Goal: Obtain resource: Obtain resource

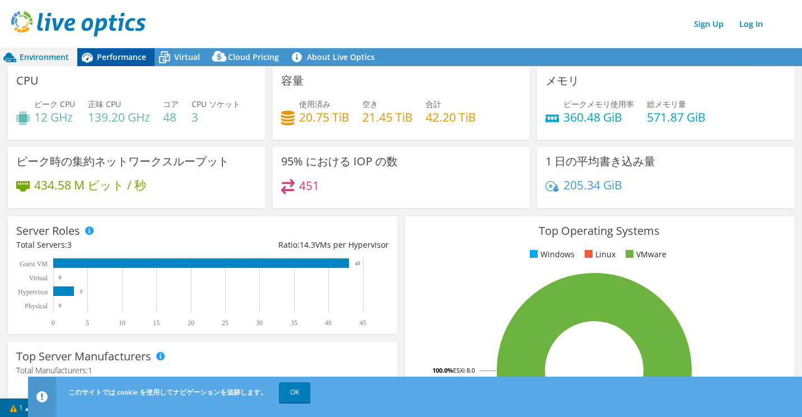
click at [118, 61] on span "Performance" at bounding box center [121, 57] width 49 height 11
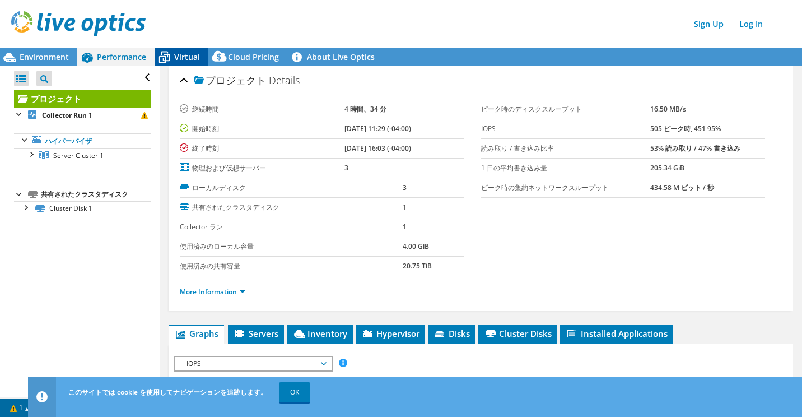
click at [174, 60] on span "Virtual" at bounding box center [187, 57] width 26 height 11
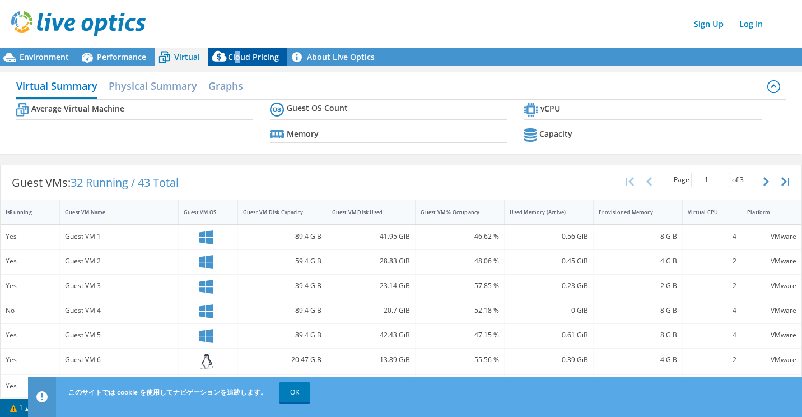
click at [236, 61] on span "Cloud Pricing" at bounding box center [253, 57] width 51 height 11
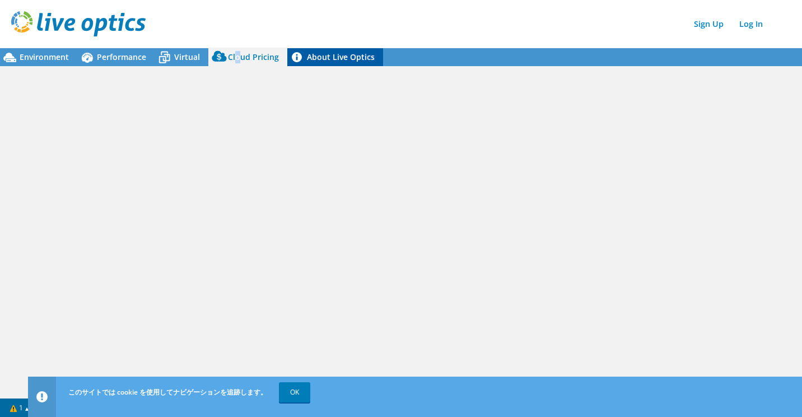
drag, startPoint x: 236, startPoint y: 61, endPoint x: 368, endPoint y: 58, distance: 131.7
click at [368, 58] on link "About Live Optics" at bounding box center [335, 57] width 96 height 18
click at [27, 57] on span "Environment" at bounding box center [44, 57] width 49 height 11
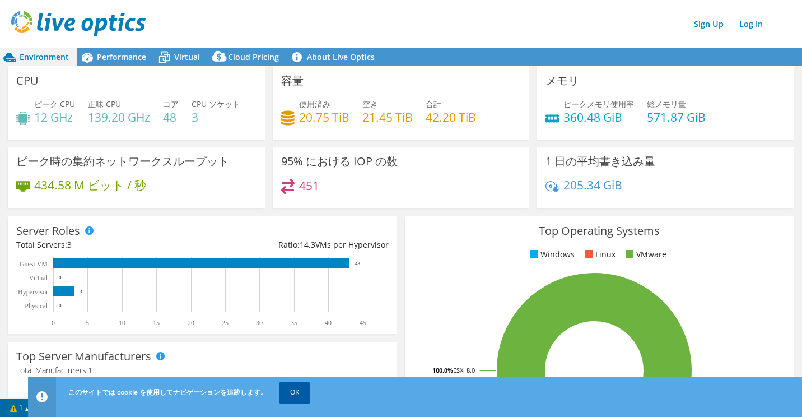
click at [305, 396] on link "OK" at bounding box center [294, 392] width 31 height 20
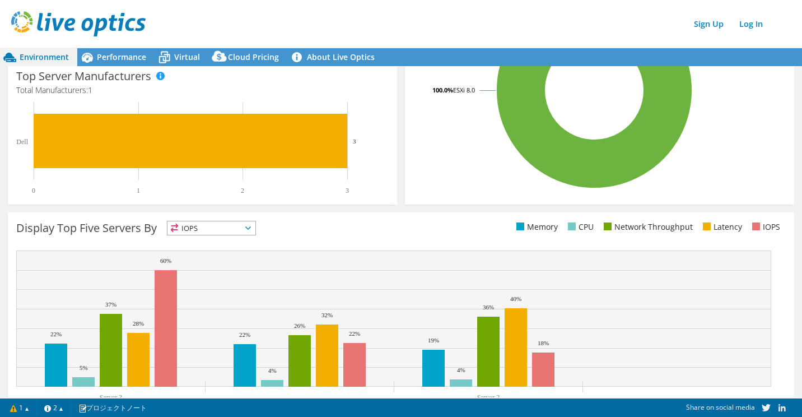
scroll to position [321, 0]
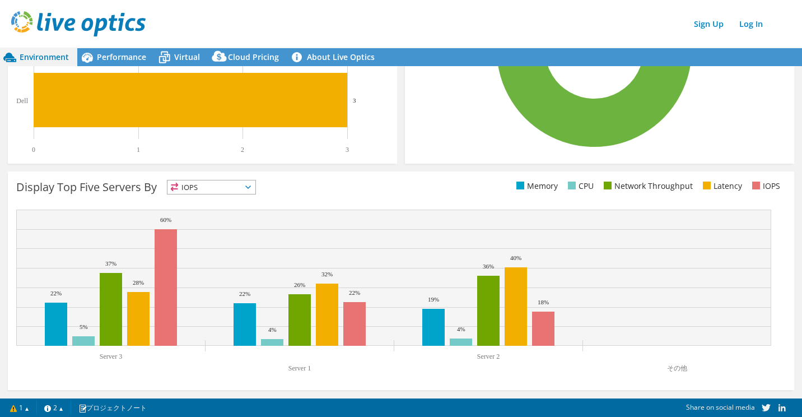
click at [256, 189] on span "IOPS" at bounding box center [212, 186] width 88 height 13
click at [333, 192] on div "Display Top Five Servers By IOPS IOPS" at bounding box center [208, 189] width 385 height 18
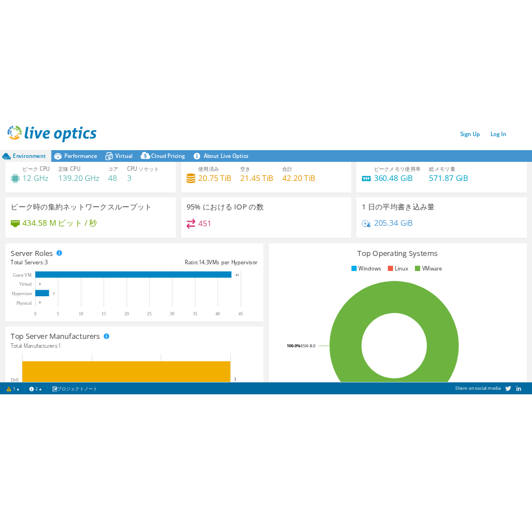
scroll to position [0, 0]
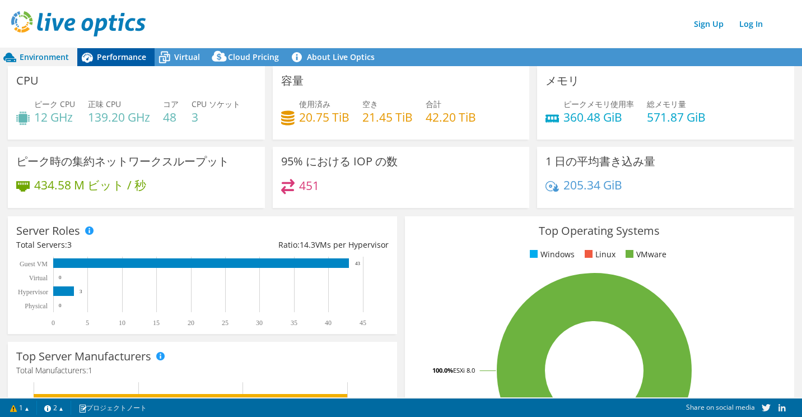
click at [118, 59] on span "Performance" at bounding box center [121, 57] width 49 height 11
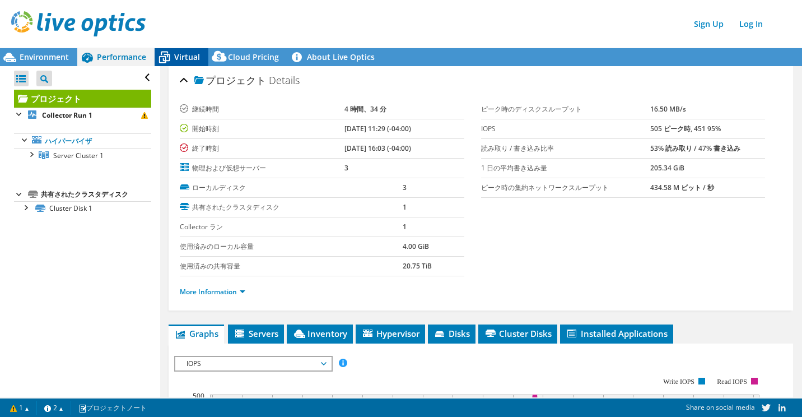
click at [182, 57] on span "Virtual" at bounding box center [187, 57] width 26 height 11
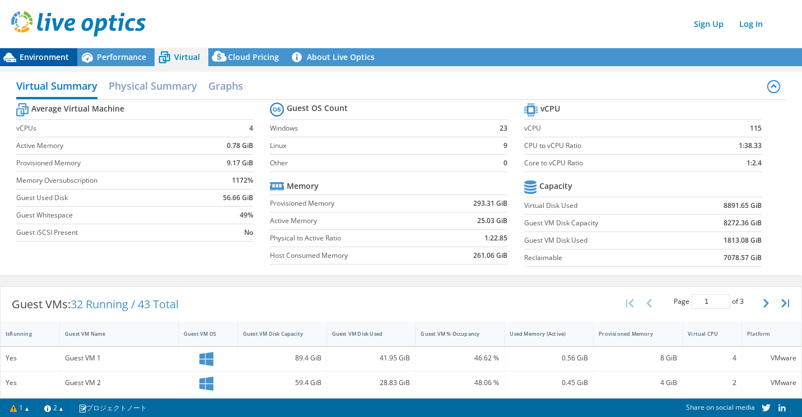
click at [39, 56] on span "Environment" at bounding box center [44, 57] width 49 height 11
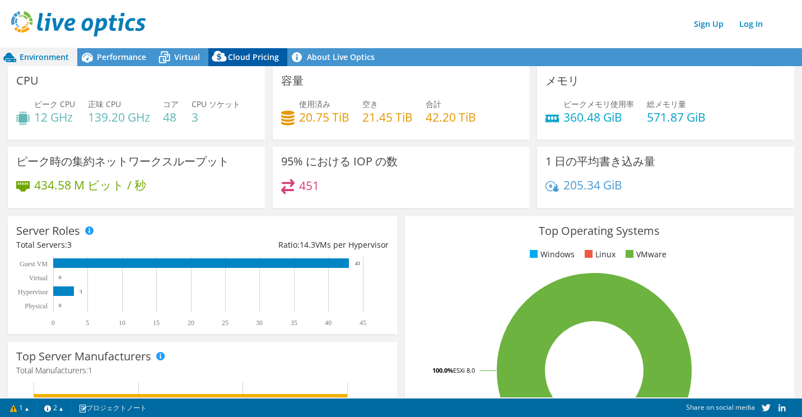
click at [246, 61] on span "Cloud Pricing" at bounding box center [253, 57] width 51 height 11
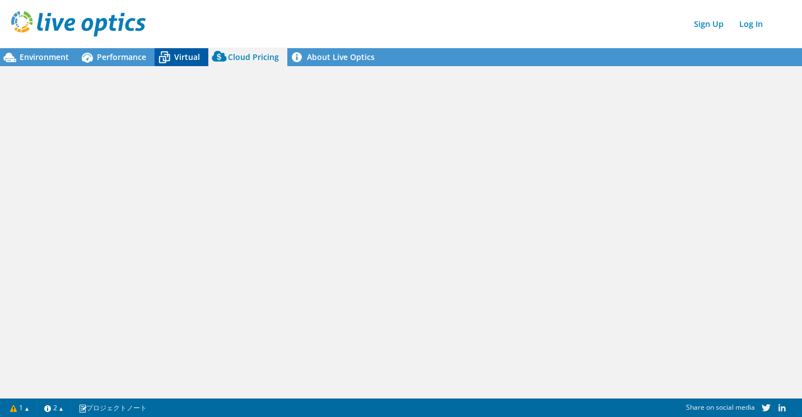
click at [182, 57] on span "Virtual" at bounding box center [187, 57] width 26 height 11
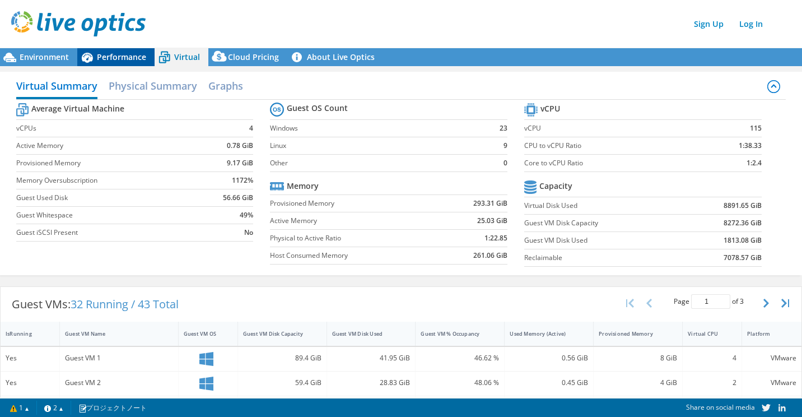
click at [115, 57] on span "Performance" at bounding box center [121, 57] width 49 height 11
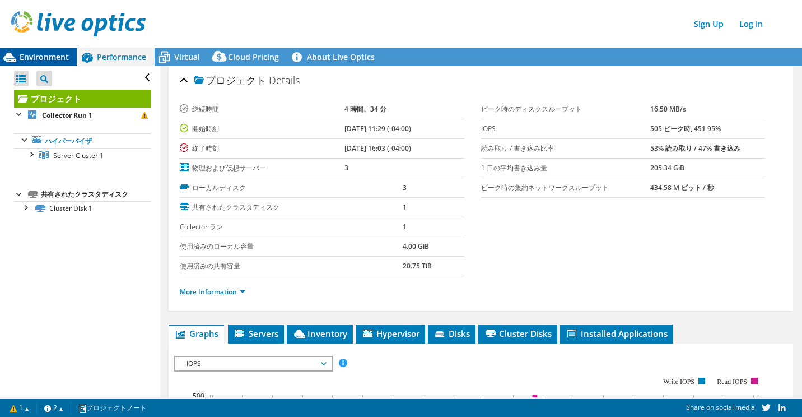
click at [45, 59] on span "Environment" at bounding box center [44, 57] width 49 height 11
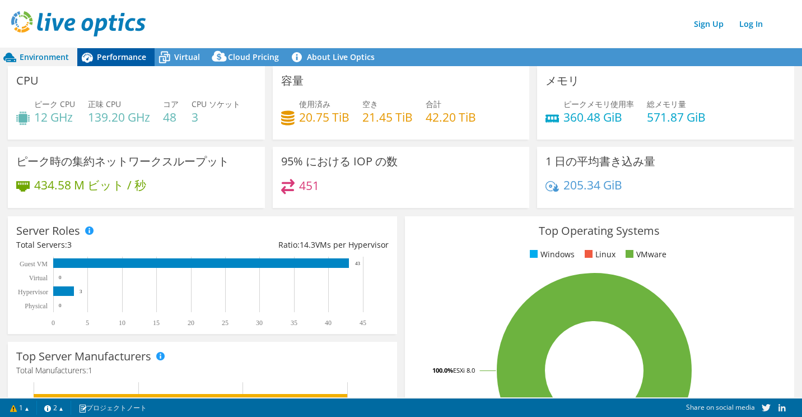
click at [112, 60] on span "Performance" at bounding box center [121, 57] width 49 height 11
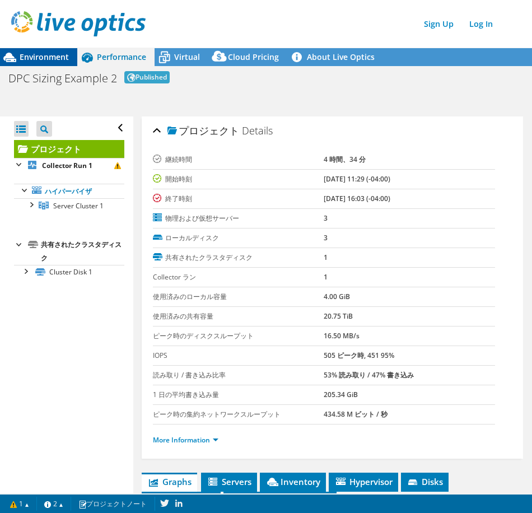
click at [27, 49] on div "Environment" at bounding box center [38, 57] width 77 height 18
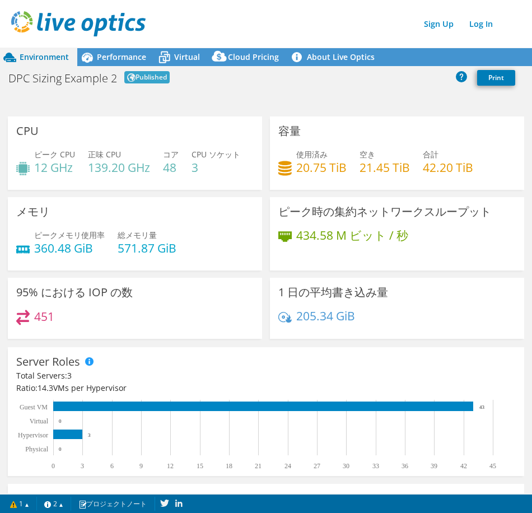
click at [85, 183] on div "ピーク CPU 12 GHz 正味 CPU 139.20 GHz コア 48 CPU ソケット 3" at bounding box center [135, 166] width 238 height 36
click at [58, 162] on h4 "12 GHz" at bounding box center [54, 167] width 41 height 12
click at [43, 169] on h4 "12 GHz" at bounding box center [54, 167] width 41 height 12
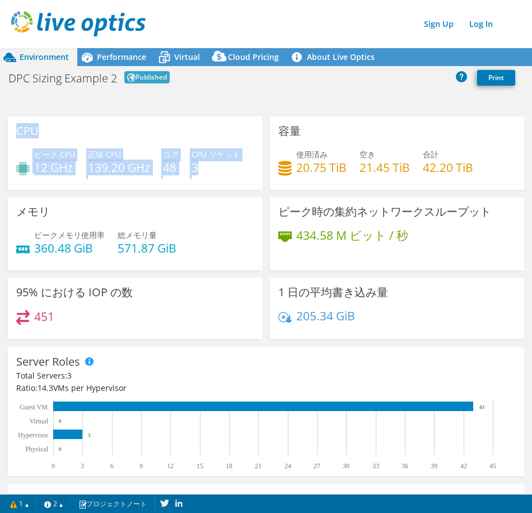
drag, startPoint x: 17, startPoint y: 132, endPoint x: 72, endPoint y: 210, distance: 95.0
click at [72, 190] on div "CPU ピーク CPU 12 GHz 正味 CPU 139.20 GHz コア 48 CPU ソケット 3" at bounding box center [135, 153] width 254 height 73
click at [219, 147] on div "CPU ピーク CPU 12 GHz 正味 CPU 139.20 GHz コア 48 CPU ソケット 3" at bounding box center [135, 153] width 254 height 73
drag, startPoint x: 16, startPoint y: 129, endPoint x: 169, endPoint y: 213, distance: 174.0
click at [169, 190] on div "CPU ピーク CPU 12 GHz 正味 CPU 139.20 GHz コア 48 CPU ソケット 3" at bounding box center [135, 153] width 254 height 73
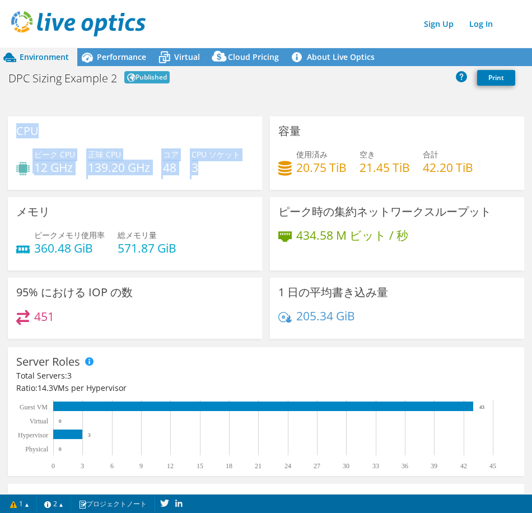
copy div "CPU ピーク CPU 12 GHz 正味 CPU 139.20 GHz コア 48 CPU ソケット 3"
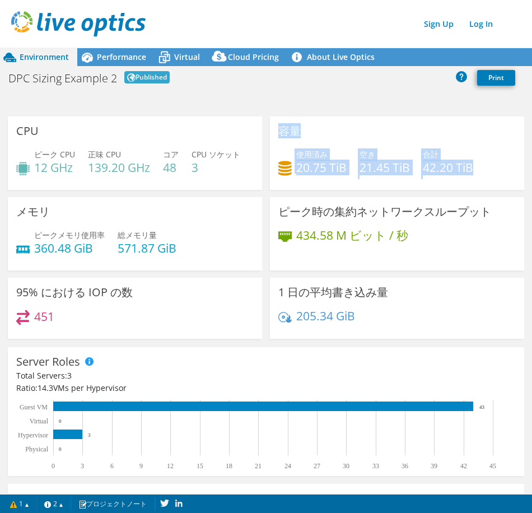
drag, startPoint x: 276, startPoint y: 129, endPoint x: 485, endPoint y: 182, distance: 215.0
click at [485, 182] on div "容量 使用済み 20.75 TiB 空き 21.45 TiB 合計 42.20 TiB" at bounding box center [397, 153] width 254 height 73
copy div "容量 使用済み 20.75 TiB 空き 21.45 TiB 合計 42.20 TiB"
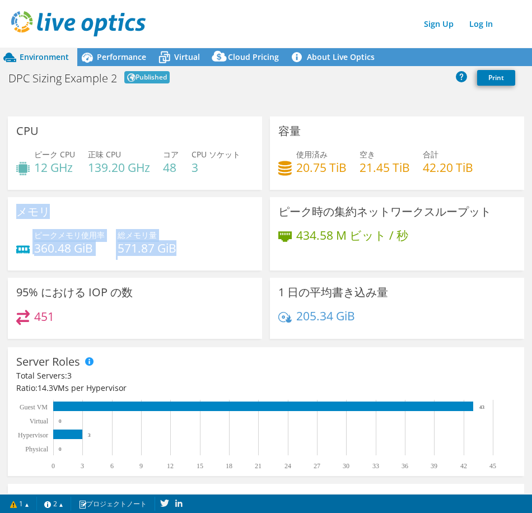
drag, startPoint x: 20, startPoint y: 243, endPoint x: 207, endPoint y: 280, distance: 190.3
click at [207, 271] on div "メモリ ピークメモリ使用率 360.48 GiB 総メモリ量 571.87 GiB" at bounding box center [135, 233] width 254 height 73
copy div "メモリ ピークメモリ使用率 360.48 GiB 総メモリ量 571.87 GiB"
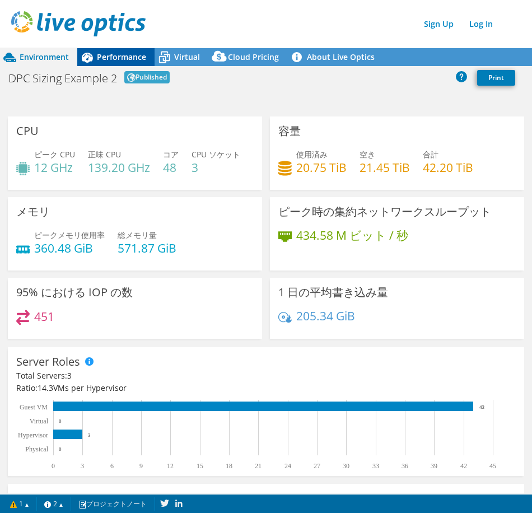
click at [114, 52] on span "Performance" at bounding box center [121, 57] width 49 height 11
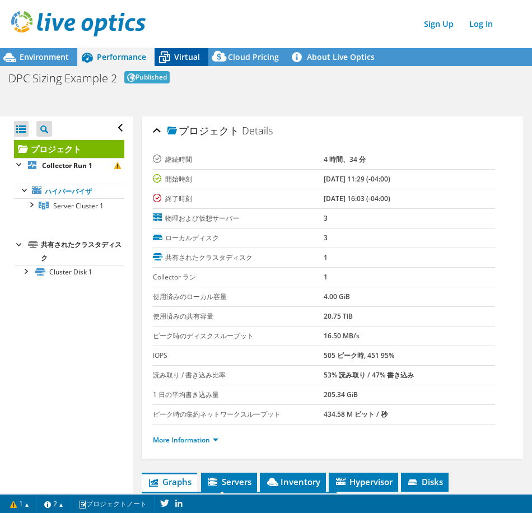
click at [178, 53] on span "Virtual" at bounding box center [187, 57] width 26 height 11
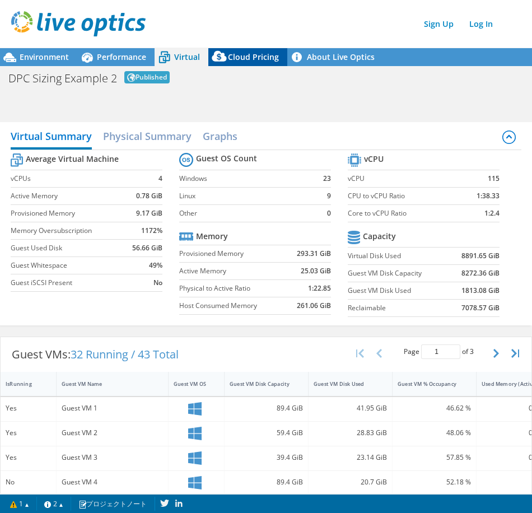
click at [261, 61] on span "Cloud Pricing" at bounding box center [253, 57] width 51 height 11
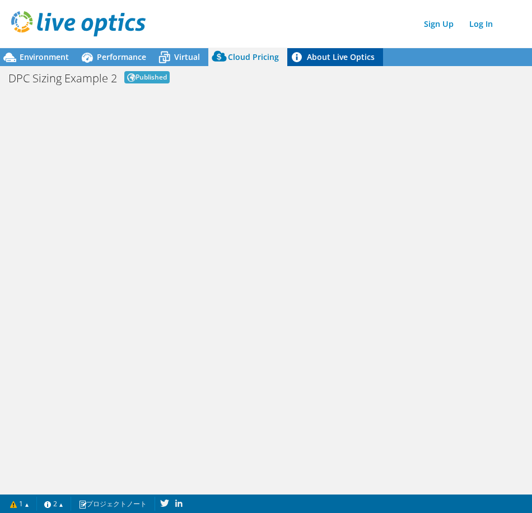
click at [327, 59] on link "About Live Optics" at bounding box center [335, 57] width 96 height 18
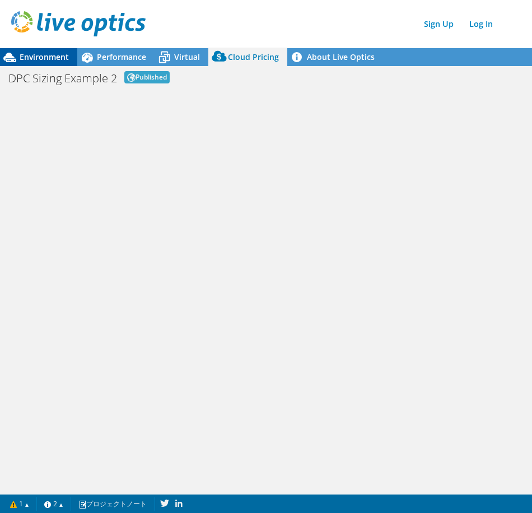
click at [49, 60] on span "Environment" at bounding box center [44, 57] width 49 height 11
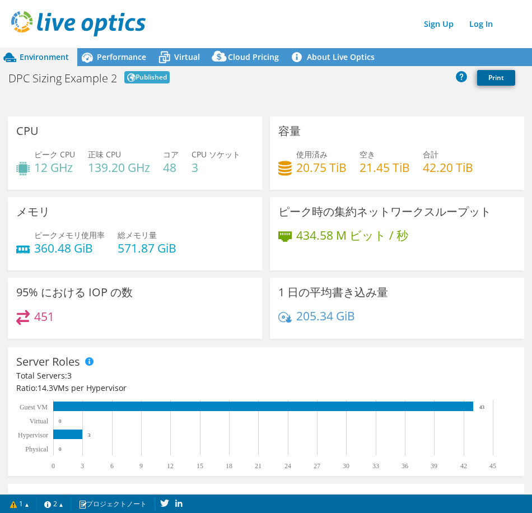
click at [491, 75] on link "Print" at bounding box center [496, 78] width 38 height 16
click at [479, 26] on link "Log In" at bounding box center [481, 24] width 35 height 16
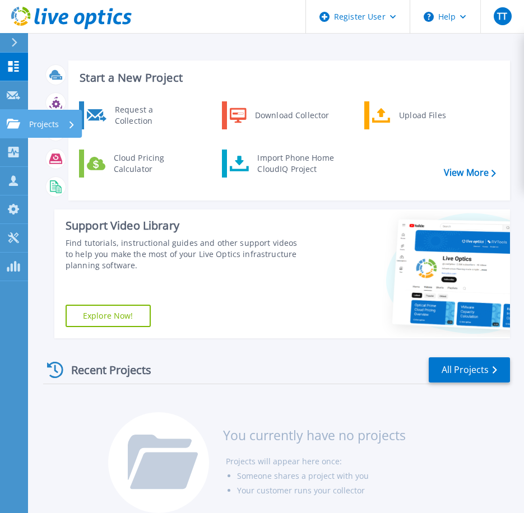
click at [51, 126] on p "Projects" at bounding box center [44, 124] width 30 height 29
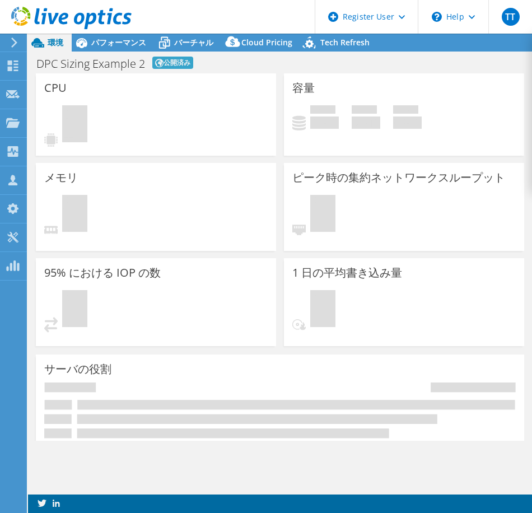
select select "Tokyo"
select select "USD"
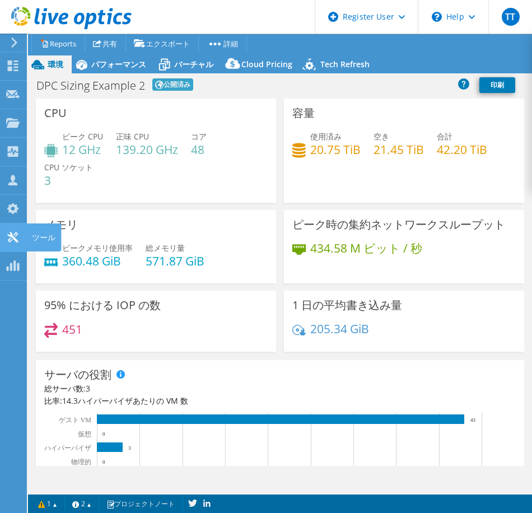
click at [9, 232] on icon at bounding box center [12, 237] width 13 height 11
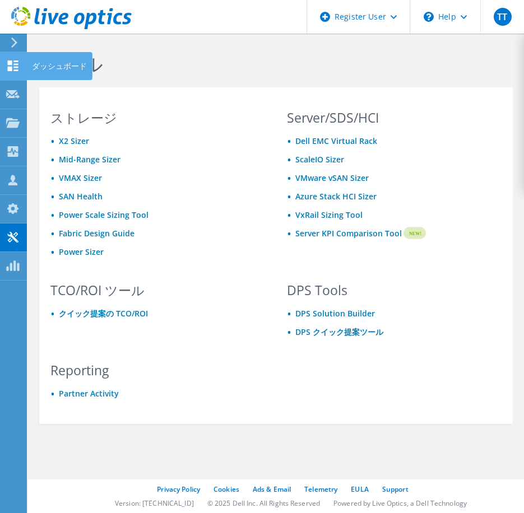
click at [9, 67] on use at bounding box center [13, 66] width 11 height 11
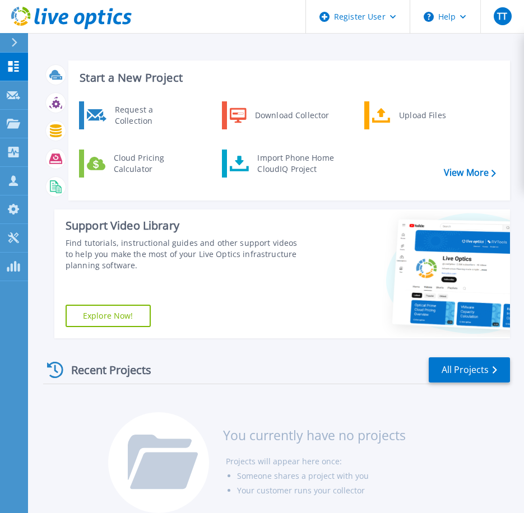
click at [16, 40] on icon at bounding box center [14, 42] width 6 height 9
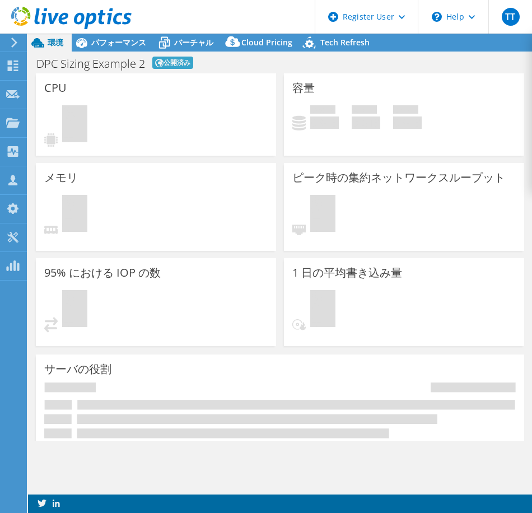
select select "[GEOGRAPHIC_DATA]"
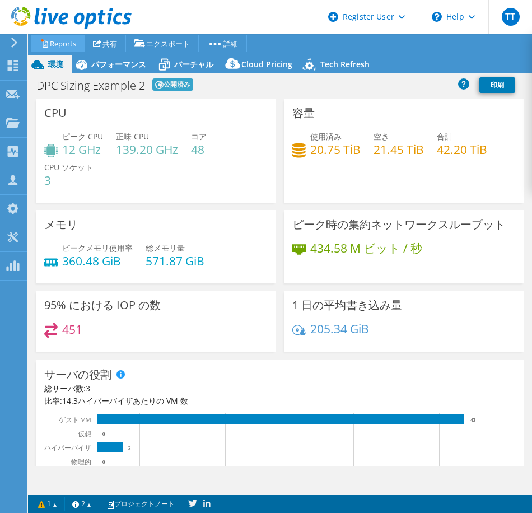
click at [54, 44] on link "Reports" at bounding box center [58, 43] width 54 height 17
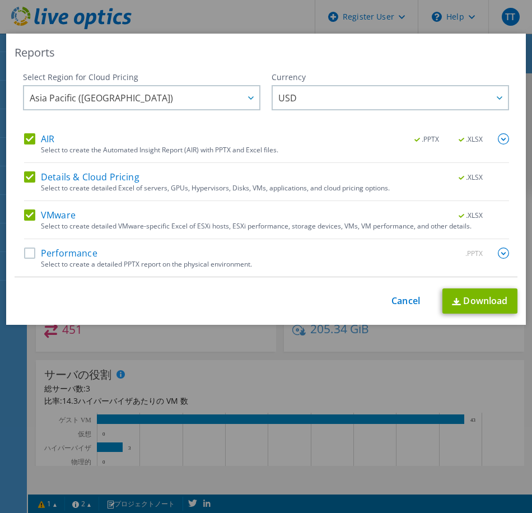
click at [31, 255] on label "Performance" at bounding box center [60, 253] width 73 height 11
click at [0, 0] on input "Performance" at bounding box center [0, 0] width 0 height 0
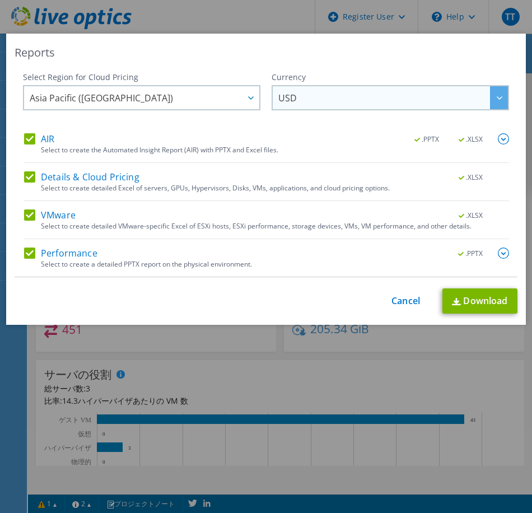
click at [490, 95] on div at bounding box center [499, 97] width 18 height 23
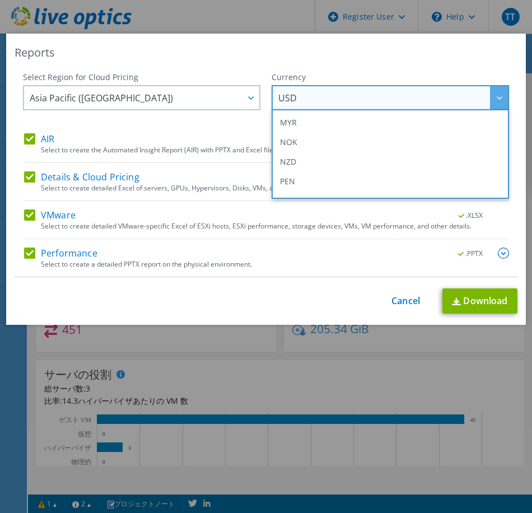
scroll to position [238, 0]
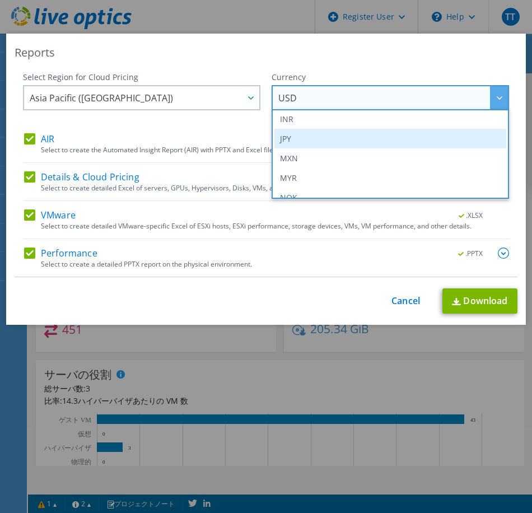
click at [283, 141] on li "JPY" at bounding box center [391, 139] width 232 height 20
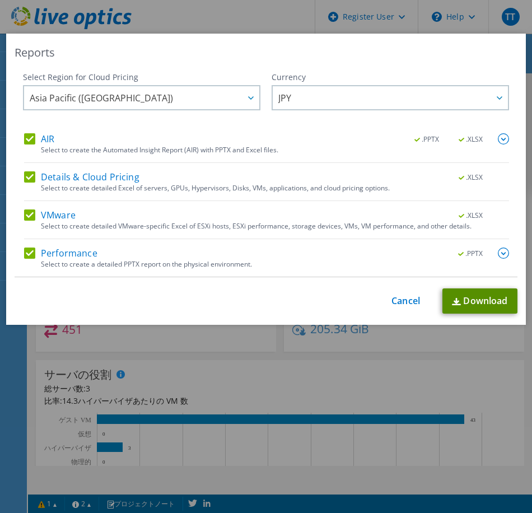
click at [471, 303] on link "Download" at bounding box center [480, 301] width 75 height 25
click at [407, 307] on div "This process may take a while, please wait... Cancel Download" at bounding box center [266, 301] width 503 height 25
click at [400, 303] on link "Cancel" at bounding box center [406, 301] width 29 height 11
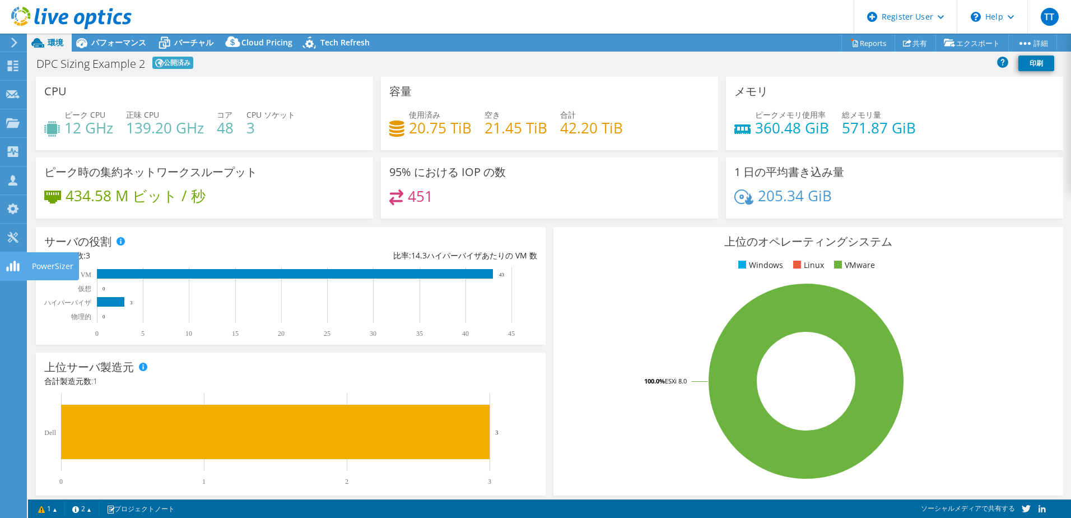
click at [16, 267] on icon at bounding box center [12, 266] width 13 height 11
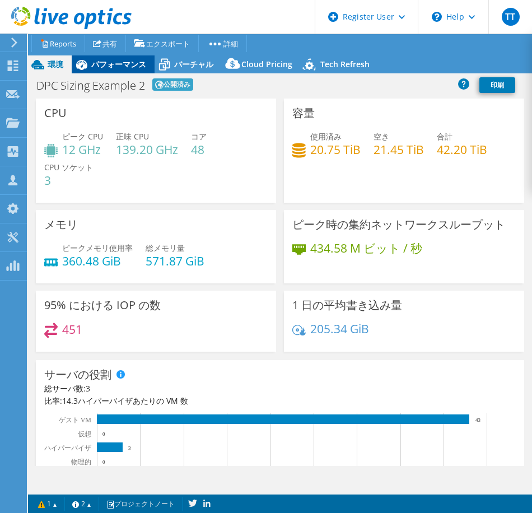
click at [119, 64] on span "パフォーマンス" at bounding box center [118, 64] width 55 height 11
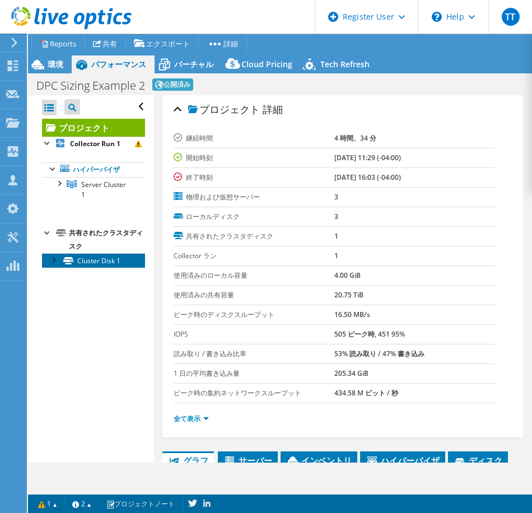
click at [84, 262] on link "Cluster Disk 1" at bounding box center [93, 260] width 103 height 15
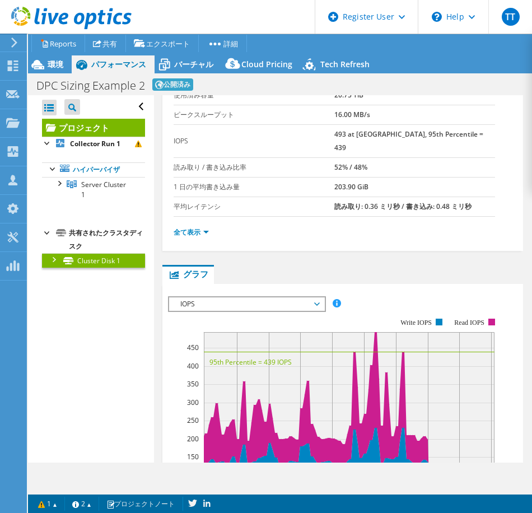
scroll to position [112, 0]
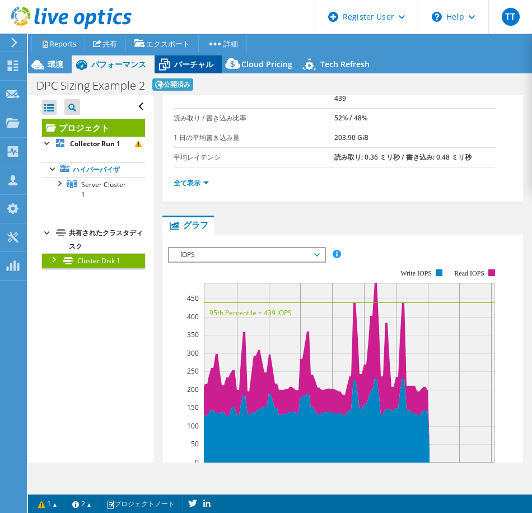
click at [188, 60] on span "バーチャル" at bounding box center [193, 64] width 39 height 11
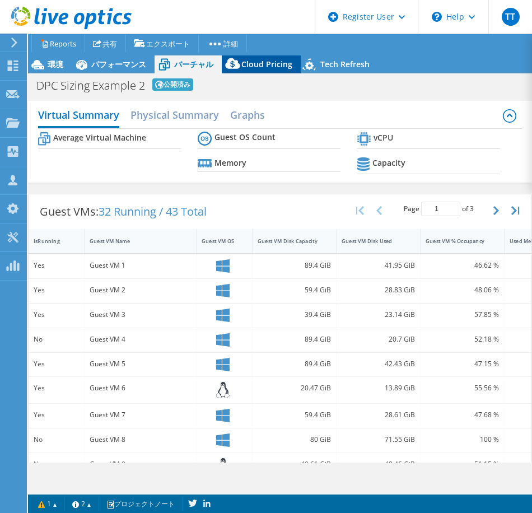
click at [262, 62] on span "Cloud Pricing" at bounding box center [267, 64] width 51 height 11
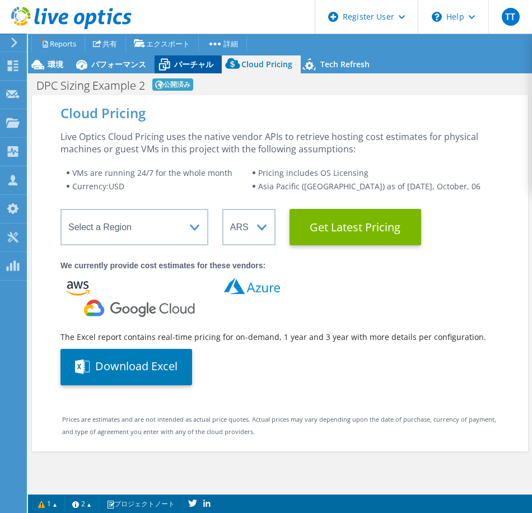
click at [180, 59] on span "バーチャル" at bounding box center [193, 64] width 39 height 11
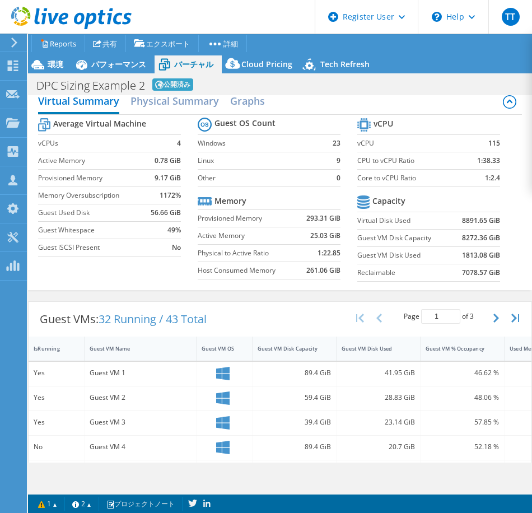
scroll to position [0, 0]
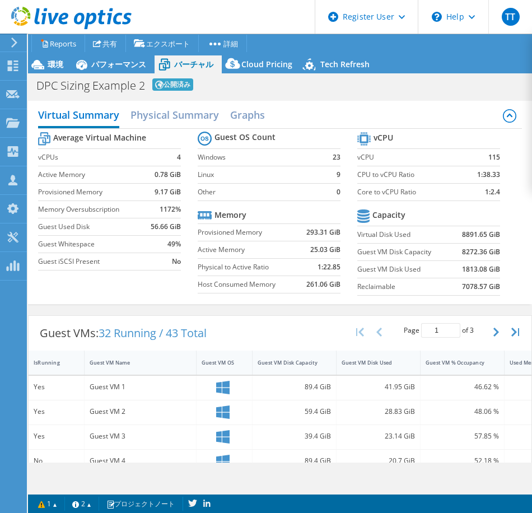
click at [329, 55] on div "プロジェクト処置 プロジェクト処置 Reports 共有 [GEOGRAPHIC_DATA] vSAN ReadyNode Sizer" at bounding box center [280, 53] width 504 height 39
click at [328, 61] on span "Tech Refresh" at bounding box center [345, 64] width 49 height 11
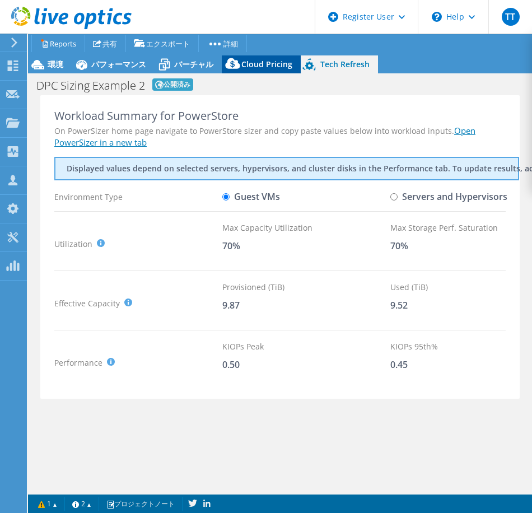
click at [252, 62] on span "Cloud Pricing" at bounding box center [267, 64] width 51 height 11
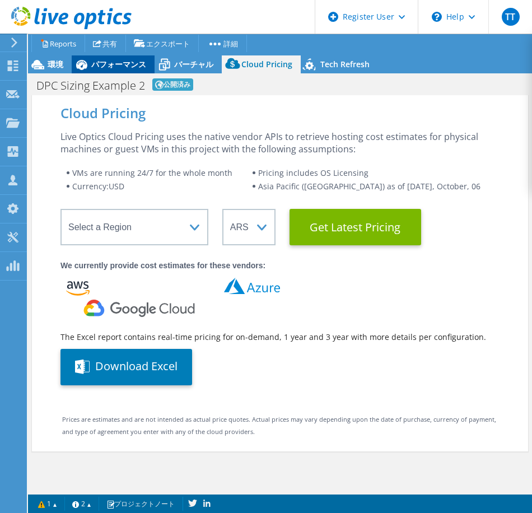
click at [120, 60] on span "パフォーマンス" at bounding box center [118, 64] width 55 height 11
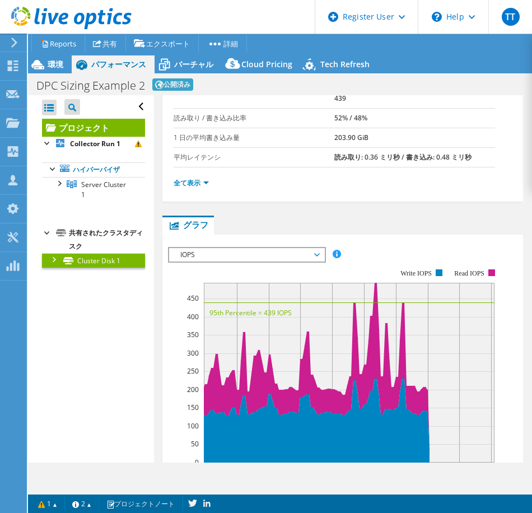
click at [323, 248] on span "IOPS" at bounding box center [246, 254] width 155 height 13
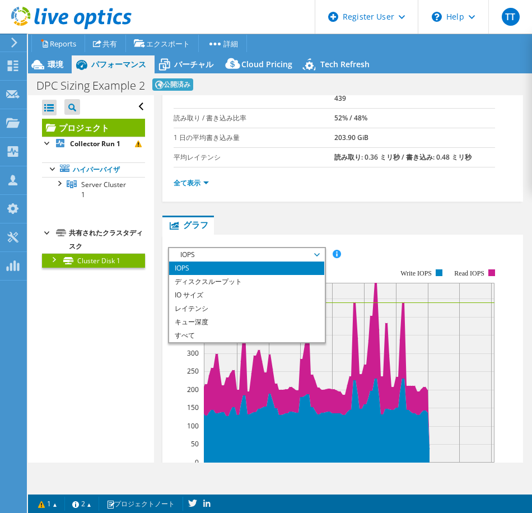
click at [372, 247] on div "IOPS ディスクスループット IO サイズ レイテンシ キュー深度 CPU の割合 メモリ ページフォールト 参加 ネットワークスループット 上位サーバ（ペ…" at bounding box center [343, 254] width 350 height 15
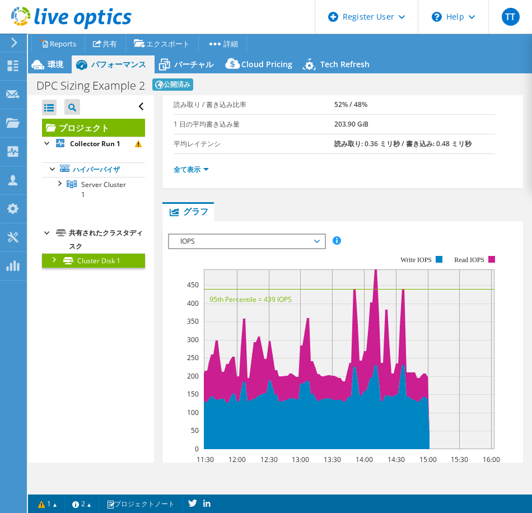
scroll to position [224, 0]
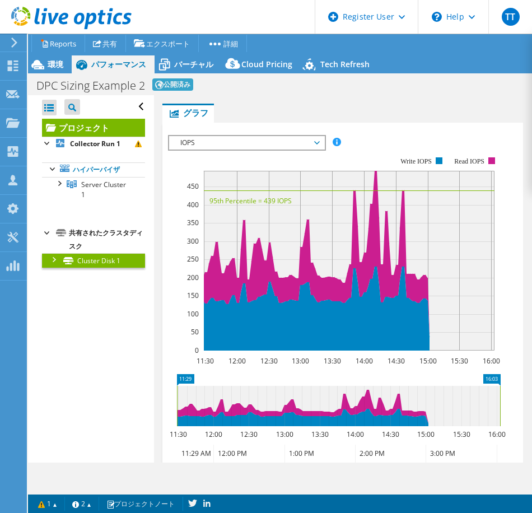
click at [249, 136] on span "IOPS" at bounding box center [247, 142] width 144 height 13
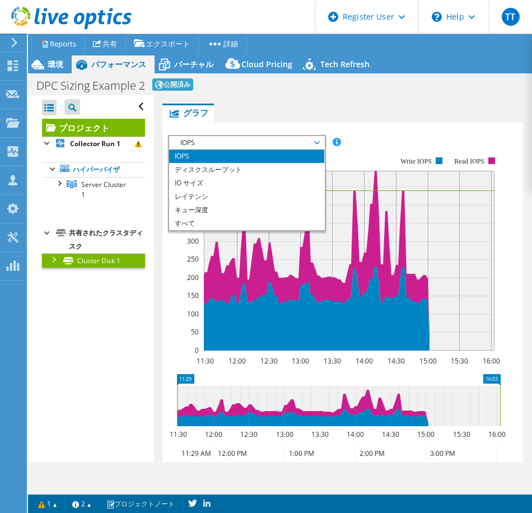
click at [394, 135] on div "IOPS ディスクスループット IO サイズ レイテンシ キュー深度 CPU の割合 メモリ ページフォールト 参加 ネットワークスループット 上位サーバ（ペ…" at bounding box center [343, 142] width 350 height 15
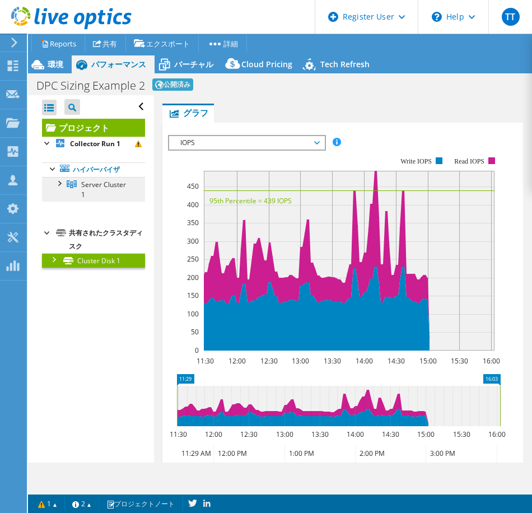
click at [93, 198] on span "Server Cluster 1" at bounding box center [103, 190] width 45 height 20
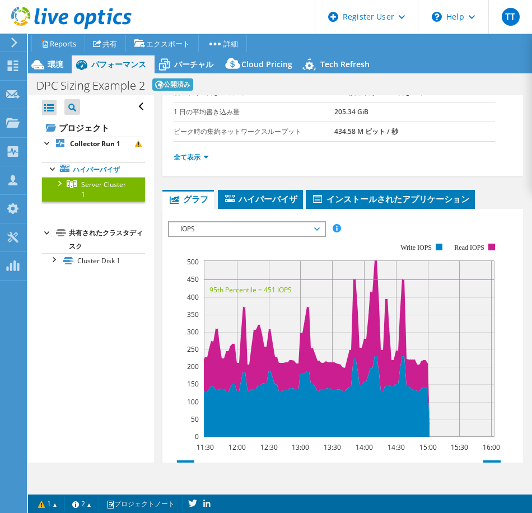
scroll to position [171, 0]
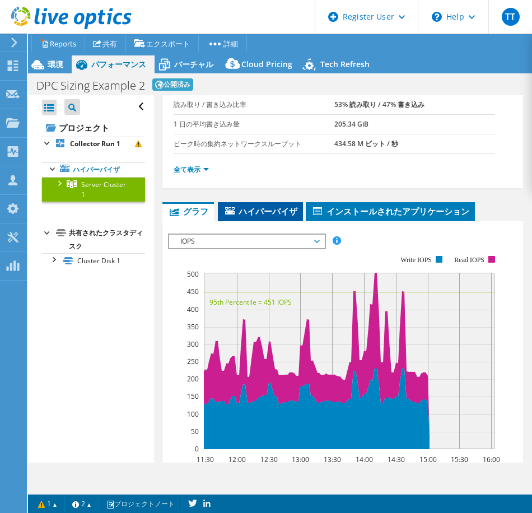
click at [245, 216] on span "ハイパーバイザ" at bounding box center [261, 211] width 74 height 11
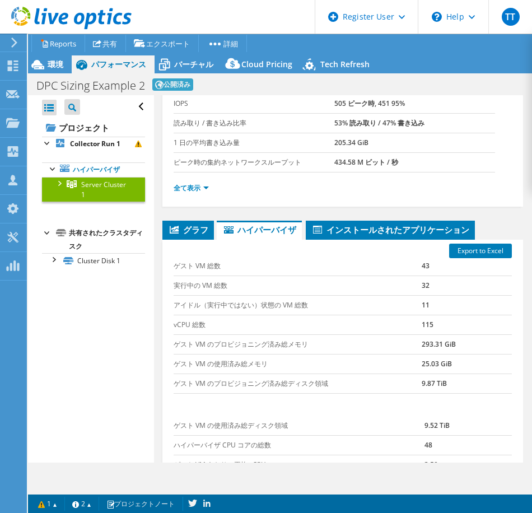
scroll to position [44, 0]
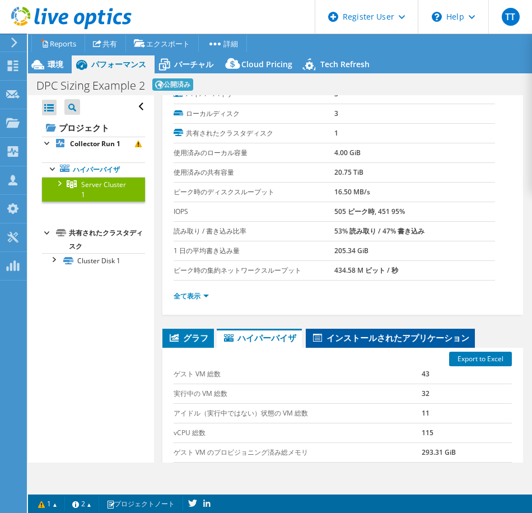
click at [360, 336] on span "インストールされたアプリケーション" at bounding box center [391, 337] width 158 height 11
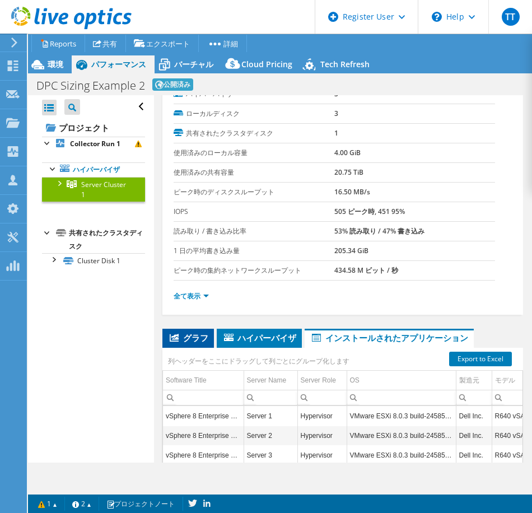
click at [184, 340] on span "グラフ" at bounding box center [188, 337] width 40 height 11
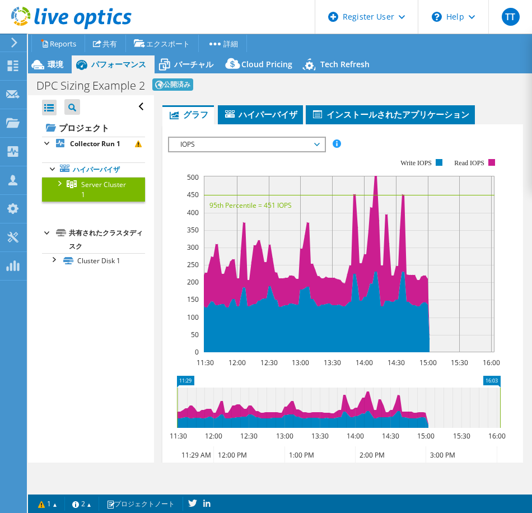
scroll to position [268, 0]
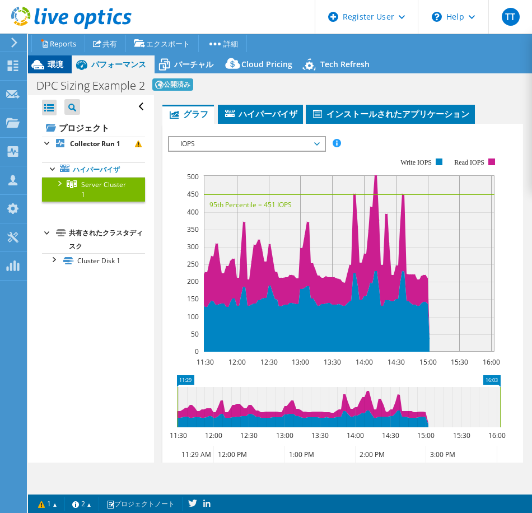
click at [58, 63] on span "環境" at bounding box center [56, 64] width 16 height 11
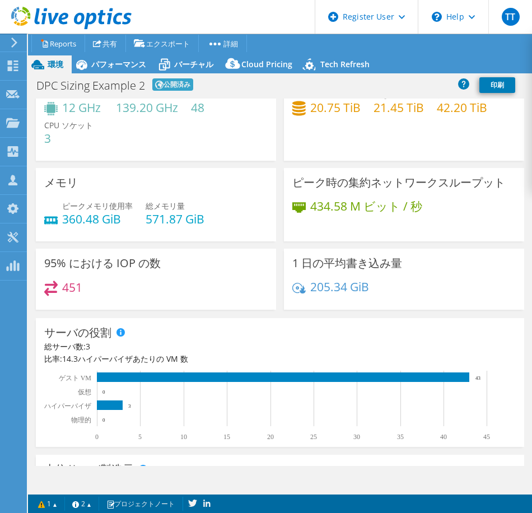
scroll to position [0, 0]
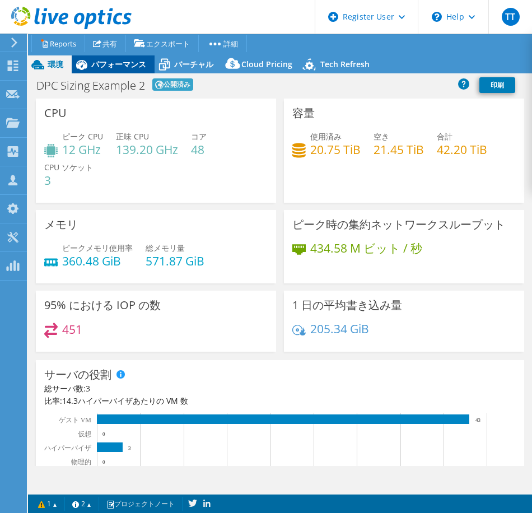
click at [113, 58] on div "パフォーマンス" at bounding box center [113, 64] width 83 height 18
